Goal: Communication & Community: Share content

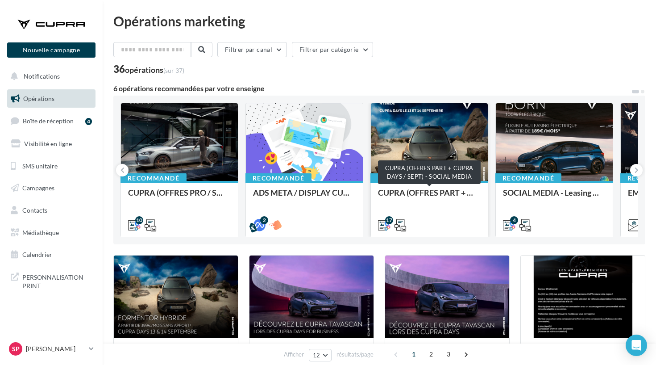
click at [432, 189] on div "CUPRA (OFFRES PART + CUPRA DAYS / SEPT) - SOCIAL MEDIA" at bounding box center [429, 197] width 103 height 18
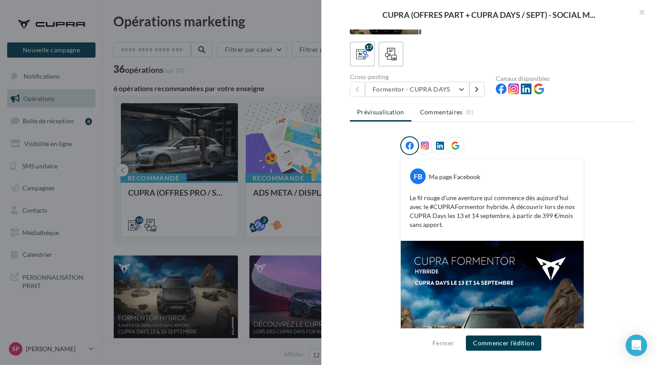
scroll to position [26, 0]
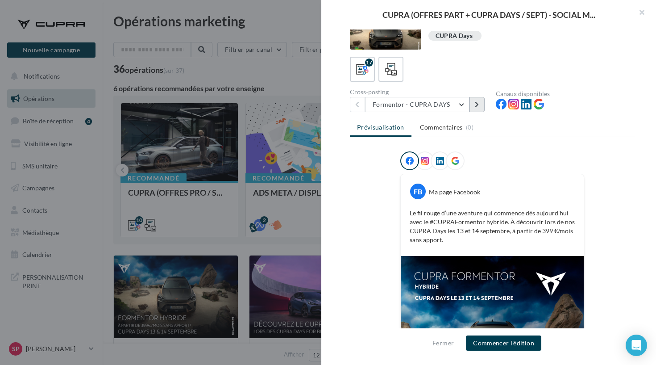
click at [478, 105] on icon at bounding box center [477, 104] width 4 height 6
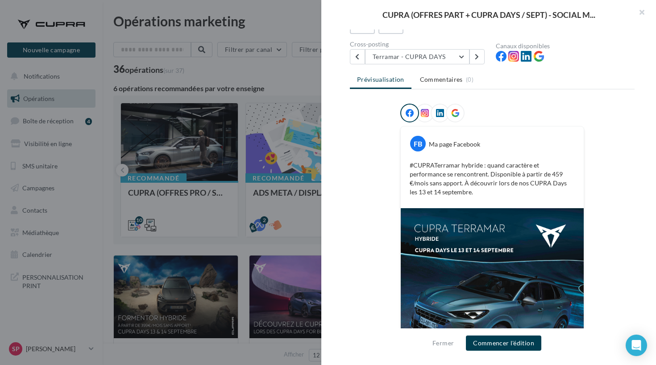
scroll to position [64, 0]
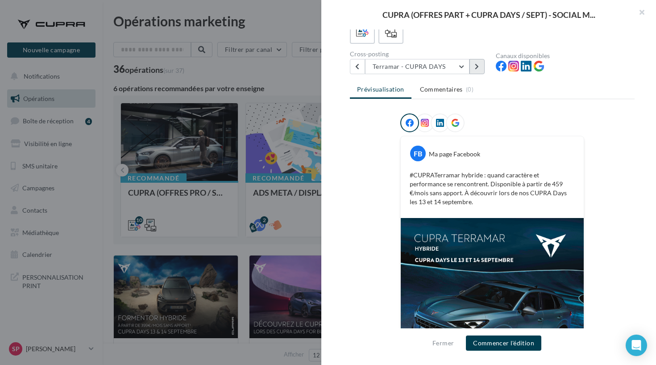
click at [475, 70] on button at bounding box center [477, 66] width 15 height 15
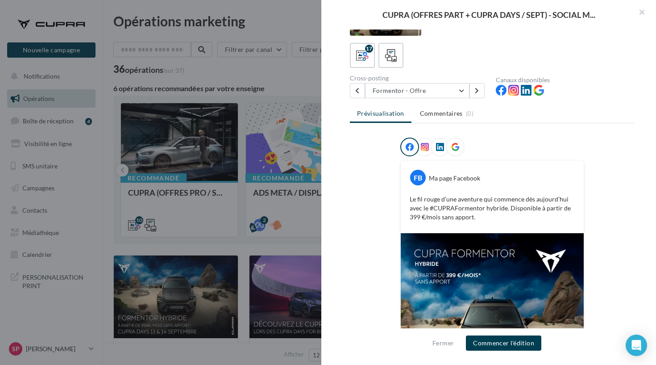
scroll to position [77, 0]
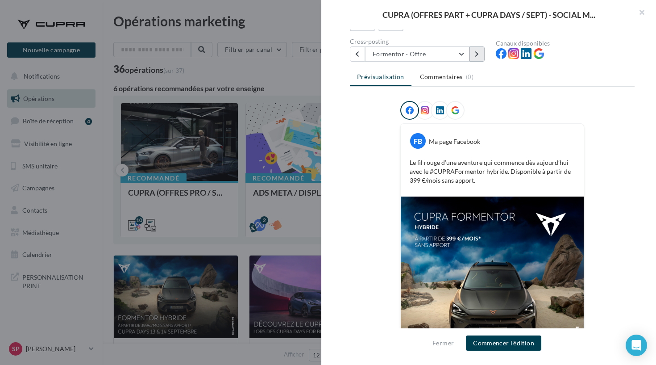
click at [480, 57] on button at bounding box center [477, 53] width 15 height 15
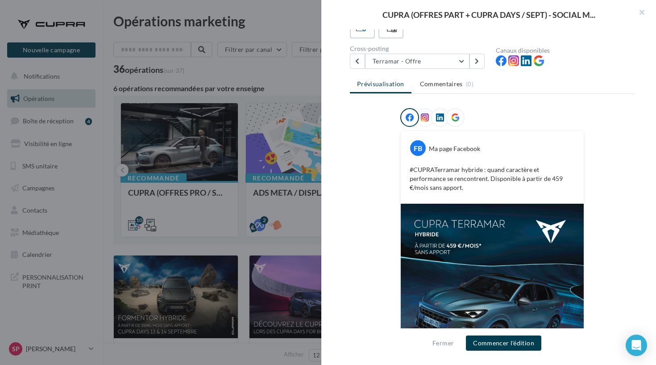
scroll to position [66, 0]
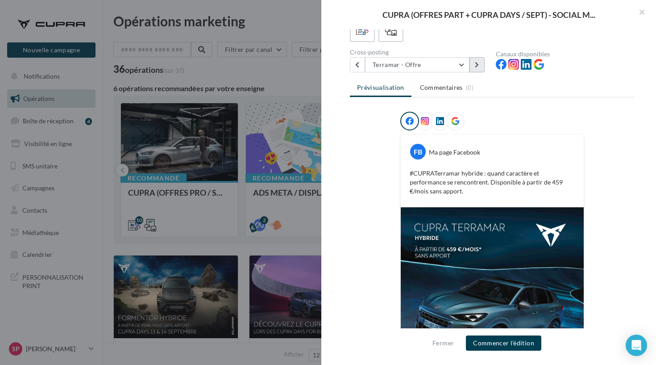
click at [476, 70] on button at bounding box center [477, 64] width 15 height 15
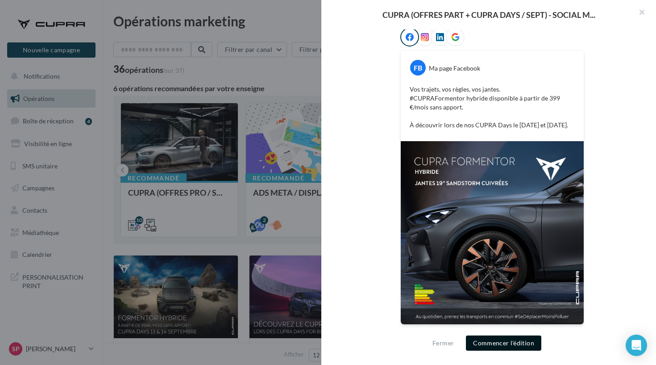
scroll to position [150, 0]
click at [489, 339] on button "Commencer l'édition" at bounding box center [503, 342] width 75 height 15
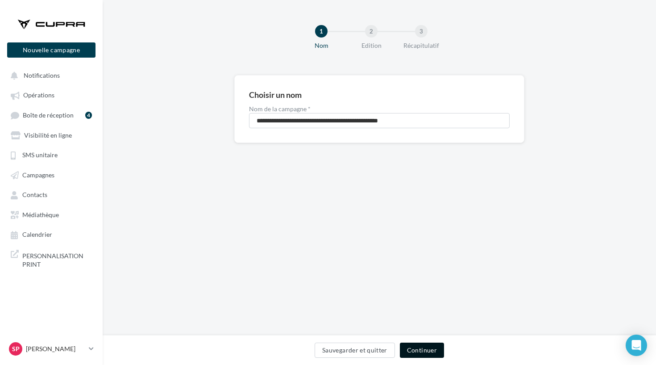
click at [419, 351] on button "Continuer" at bounding box center [422, 349] width 44 height 15
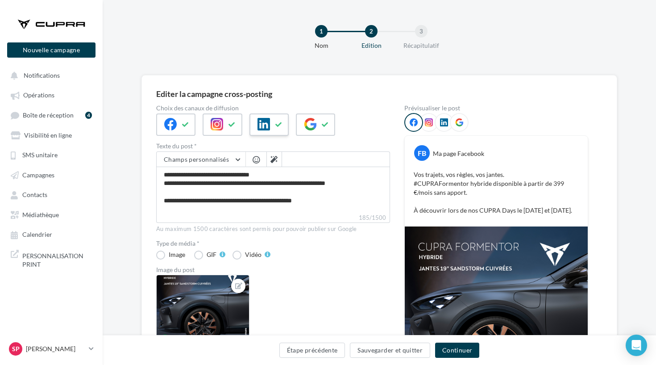
click at [260, 126] on icon at bounding box center [264, 124] width 13 height 13
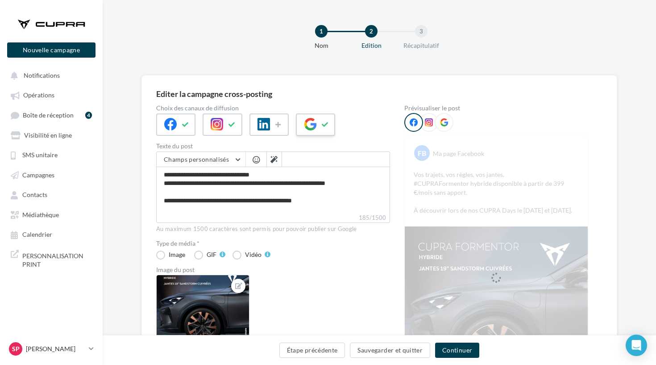
click at [312, 125] on icon at bounding box center [310, 124] width 13 height 13
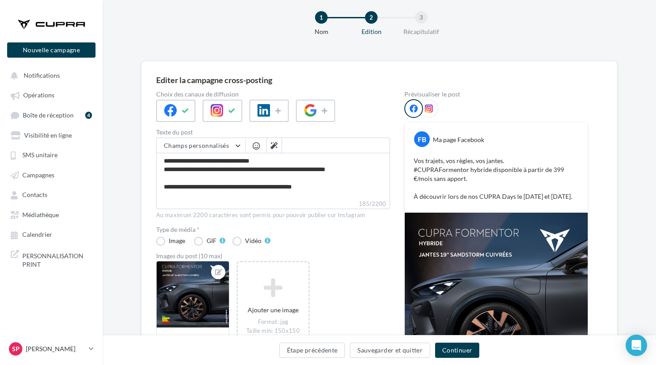
scroll to position [32, 0]
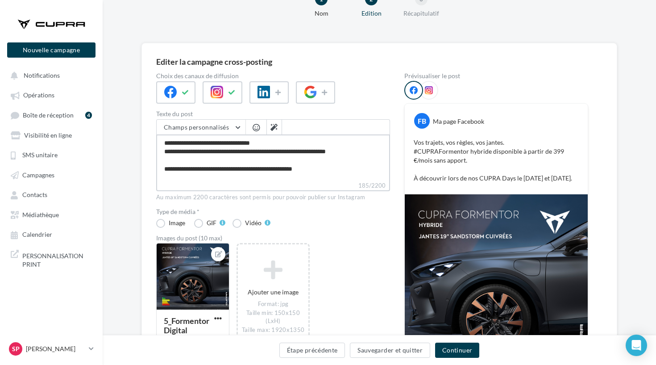
drag, startPoint x: 325, startPoint y: 169, endPoint x: 161, endPoint y: 160, distance: 164.1
click at [161, 160] on textarea "**********" at bounding box center [273, 157] width 234 height 46
type textarea "**********"
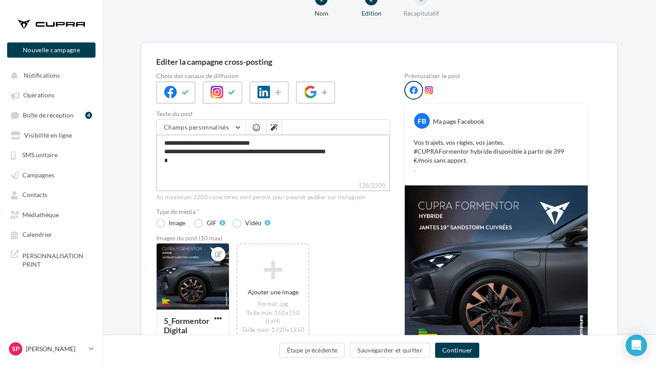
click at [194, 165] on textarea "**********" at bounding box center [273, 157] width 234 height 46
type textarea "**********"
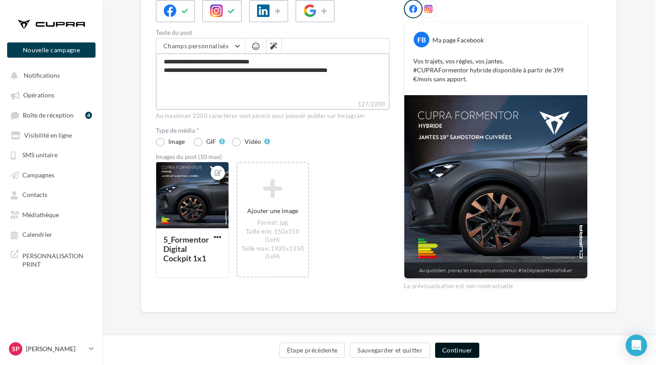
scroll to position [113, 0]
click at [458, 351] on button "Continuer" at bounding box center [457, 349] width 44 height 15
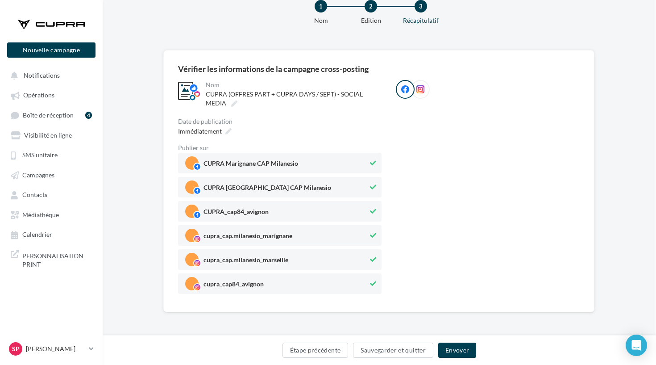
scroll to position [25, 0]
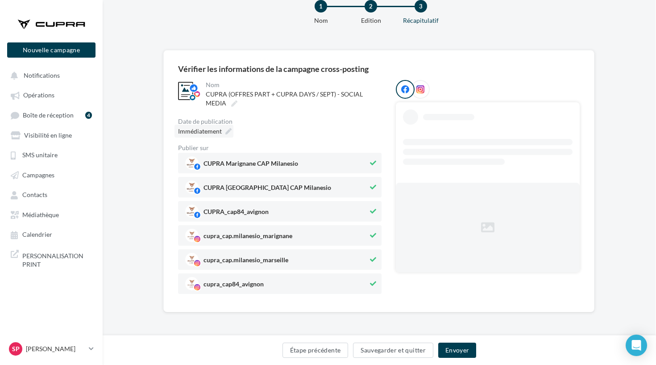
click at [219, 132] on span "Immédiatement" at bounding box center [200, 131] width 44 height 8
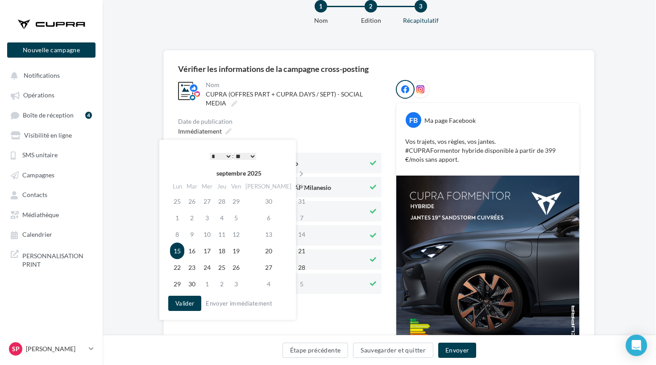
click at [232, 155] on div "* * * * * * * * * * ** ** ** ** ** ** ** ** ** ** ** ** ** ** : ** ** ** ** ** …" at bounding box center [233, 155] width 90 height 13
click at [182, 310] on button "Valider" at bounding box center [184, 303] width 33 height 15
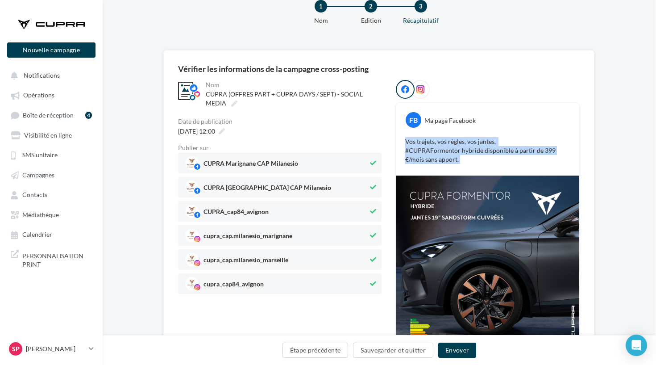
drag, startPoint x: 454, startPoint y: 161, endPoint x: 404, endPoint y: 139, distance: 53.8
click at [404, 139] on div "Vos trajets, vos règles, vos jantes. ​ #CUPRAFormentor hybride disponible à par…" at bounding box center [488, 150] width 179 height 31
copy p "Vos trajets, vos règles, vos jantes. ​ #CUPRAFormentor hybride disponible à par…"
click at [458, 346] on button "Envoyer" at bounding box center [457, 349] width 38 height 15
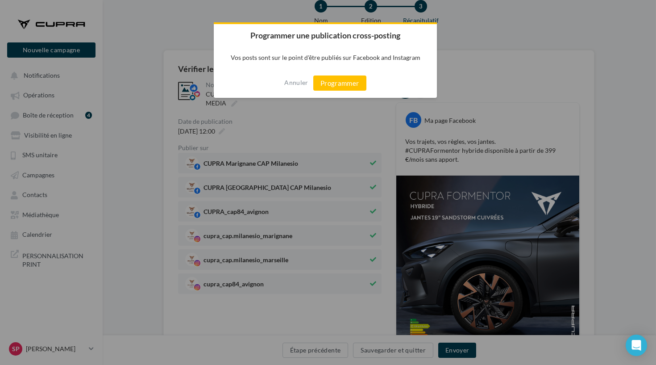
click at [335, 92] on div "Annuler Programmer" at bounding box center [325, 82] width 223 height 29
click at [331, 85] on button "Programmer" at bounding box center [339, 82] width 53 height 15
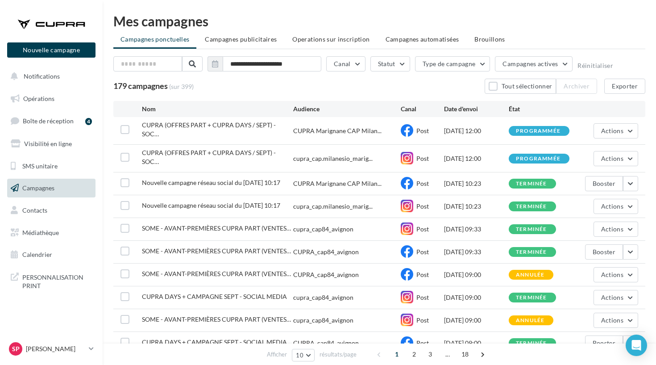
click at [62, 22] on div at bounding box center [51, 24] width 71 height 22
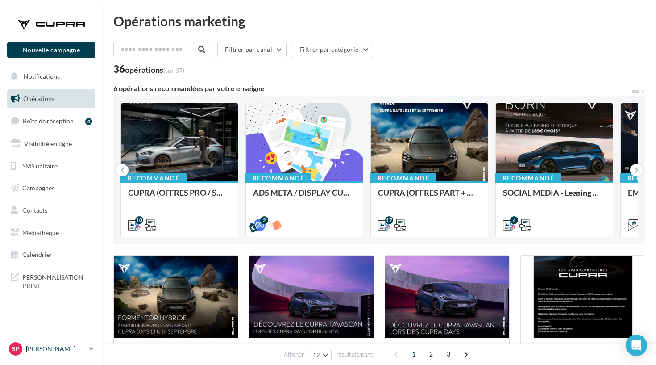
click at [43, 346] on p "[PERSON_NAME]" at bounding box center [55, 348] width 59 height 9
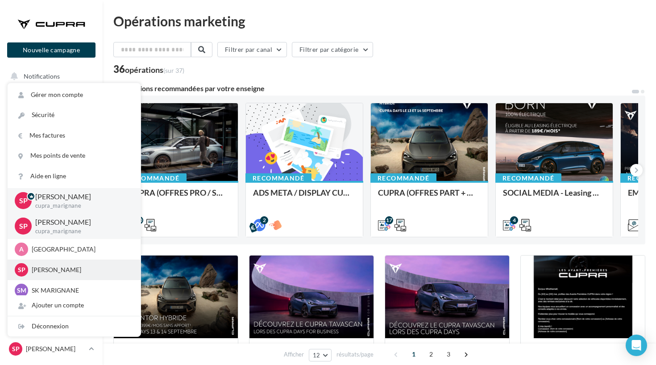
click at [58, 271] on p "[PERSON_NAME]" at bounding box center [81, 269] width 98 height 9
